Goal: Find contact information: Find contact information

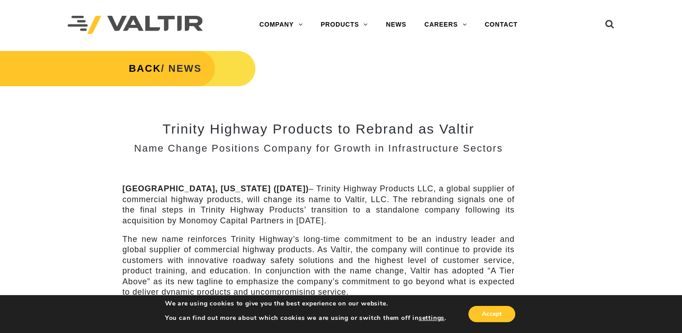
click at [496, 157] on div "Trinity Highway Products to Rebrand as Valtir Name Change Positions Company for…" at bounding box center [319, 310] width 392 height 418
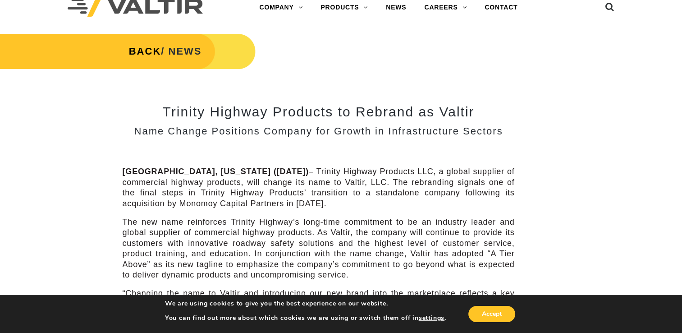
scroll to position [18, 0]
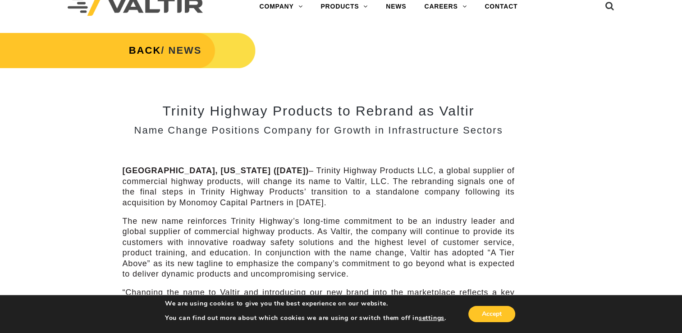
click at [496, 157] on div "Trinity Highway Products to Rebrand as Valtir Name Change Positions Company for…" at bounding box center [319, 292] width 392 height 418
click at [501, 5] on link "CONTACT" at bounding box center [501, 7] width 51 height 18
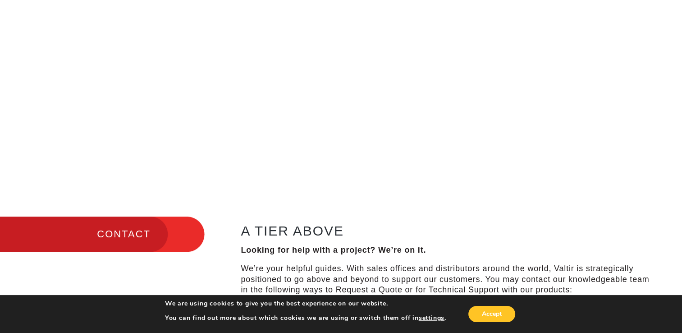
scroll to position [162, 0]
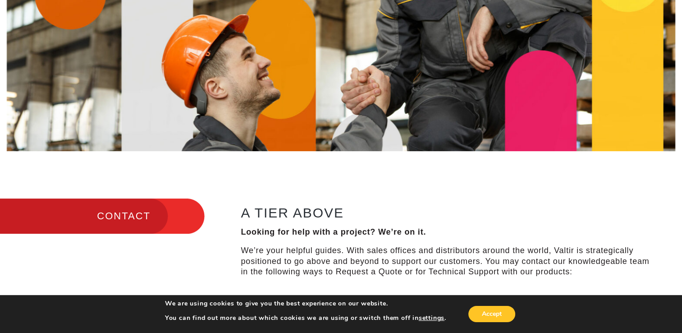
click at [501, 5] on img at bounding box center [341, 19] width 668 height 264
click at [484, 315] on button "Accept" at bounding box center [491, 314] width 47 height 16
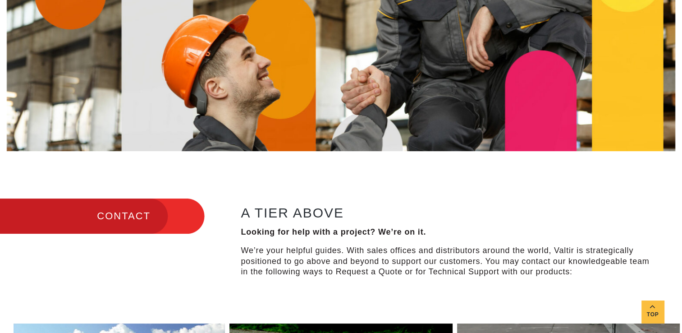
click at [488, 209] on h2 "A TIER ABOVE" at bounding box center [449, 212] width 417 height 15
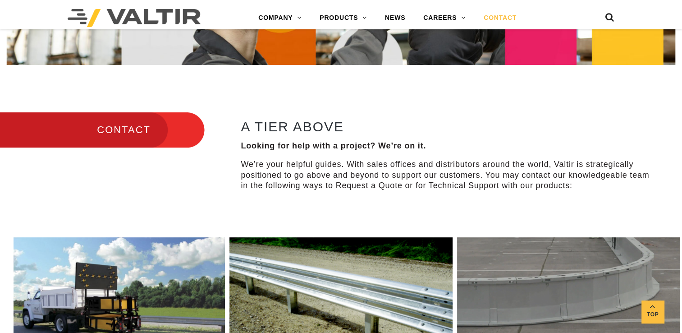
scroll to position [234, 0]
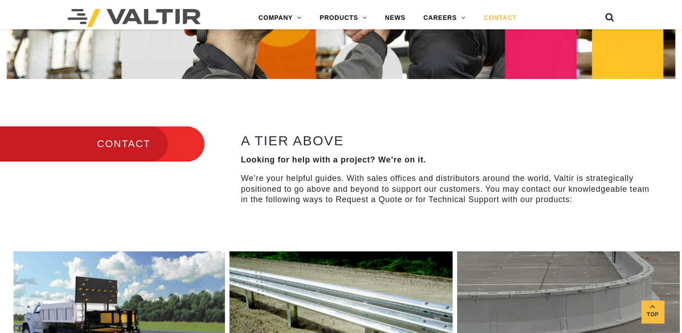
drag, startPoint x: 488, startPoint y: 209, endPoint x: 476, endPoint y: 179, distance: 31.9
click at [488, 209] on div "A TIER ABOVE Looking for help with a project? We’re on it. We’re your helpful g…" at bounding box center [454, 172] width 455 height 94
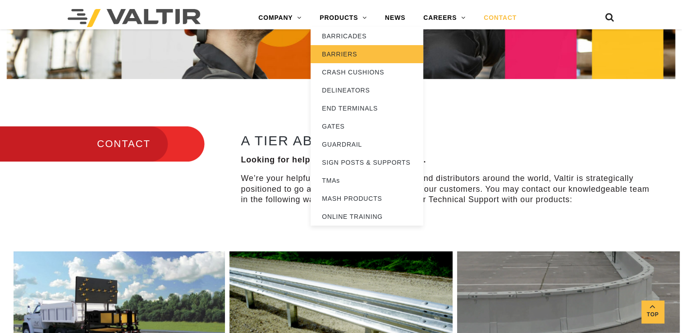
click at [353, 52] on link "BARRIERS" at bounding box center [367, 54] width 113 height 18
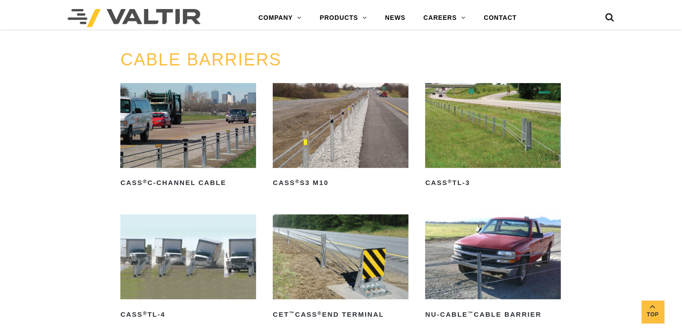
scroll to position [415, 0]
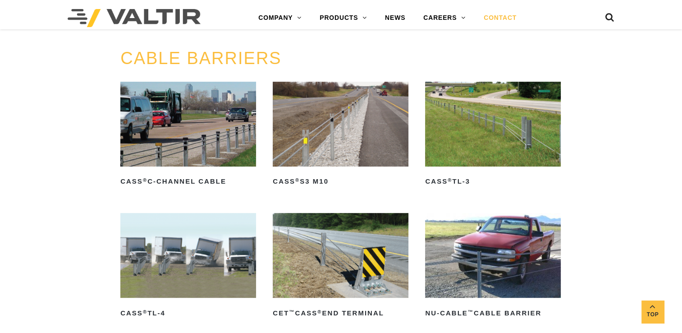
click at [499, 21] on link "CONTACT" at bounding box center [500, 18] width 51 height 18
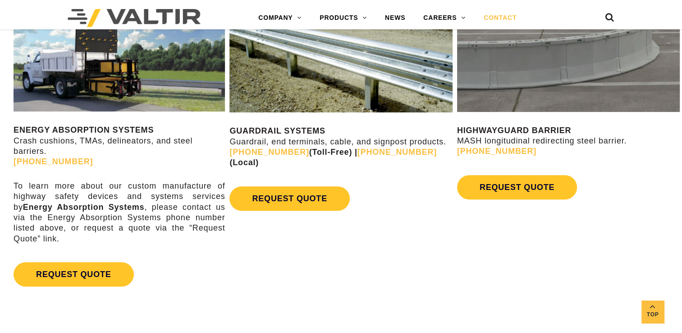
scroll to position [487, 0]
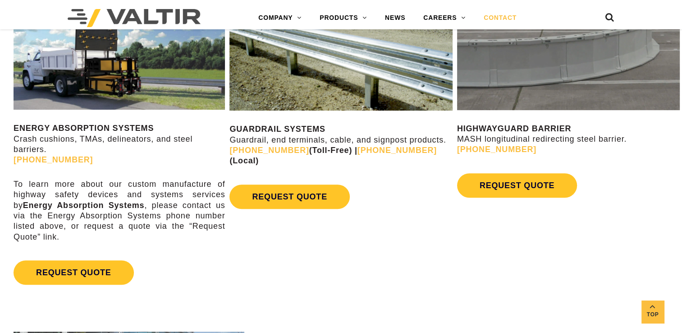
click at [550, 222] on div "ENERGY ABSORPTION SYSTEMS Crash cushions, TMAs, delineators, and steel barriers…" at bounding box center [341, 144] width 682 height 325
click at [41, 160] on link "[PHONE_NUMBER]" at bounding box center [53, 159] width 79 height 9
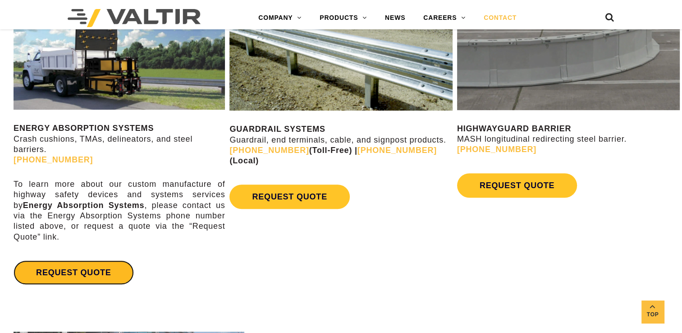
drag, startPoint x: 111, startPoint y: 277, endPoint x: 85, endPoint y: 277, distance: 26.6
click at [85, 277] on link "REQUEST QUOTE" at bounding box center [74, 272] width 120 height 24
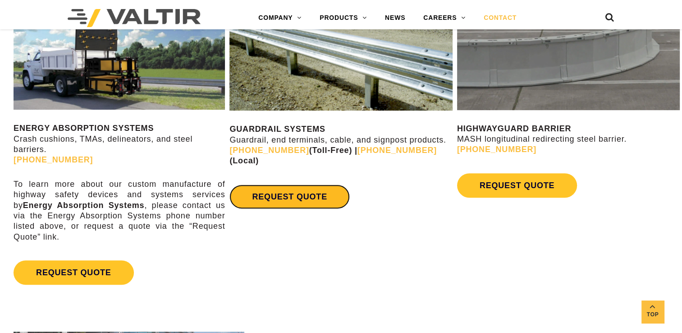
click at [303, 184] on link "REQUEST QUOTE" at bounding box center [289, 196] width 120 height 24
click at [304, 184] on link "REQUEST QUOTE" at bounding box center [289, 196] width 120 height 24
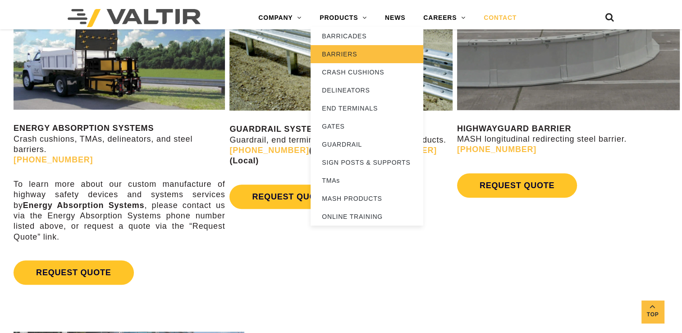
click at [353, 50] on link "BARRIERS" at bounding box center [367, 54] width 113 height 18
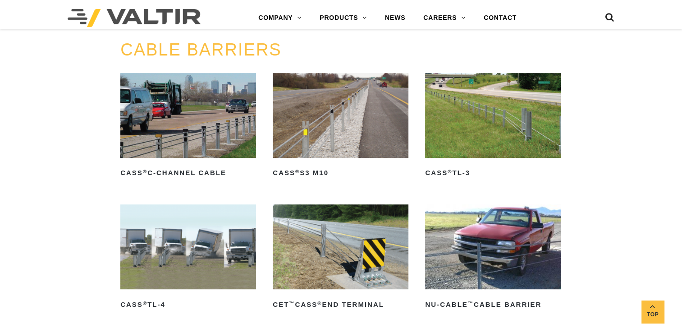
scroll to position [415, 0]
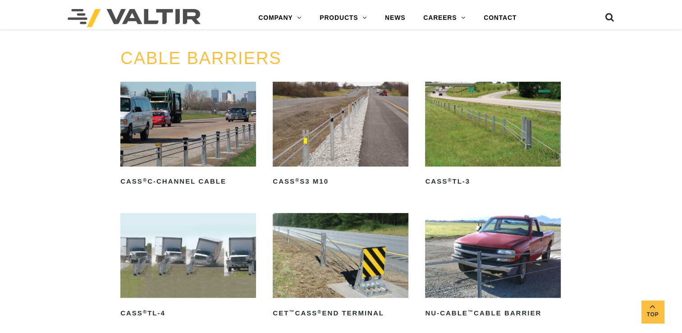
click at [353, 50] on h3 "CABLE BARRIERS" at bounding box center [340, 58] width 441 height 19
